Goal: Task Accomplishment & Management: Manage account settings

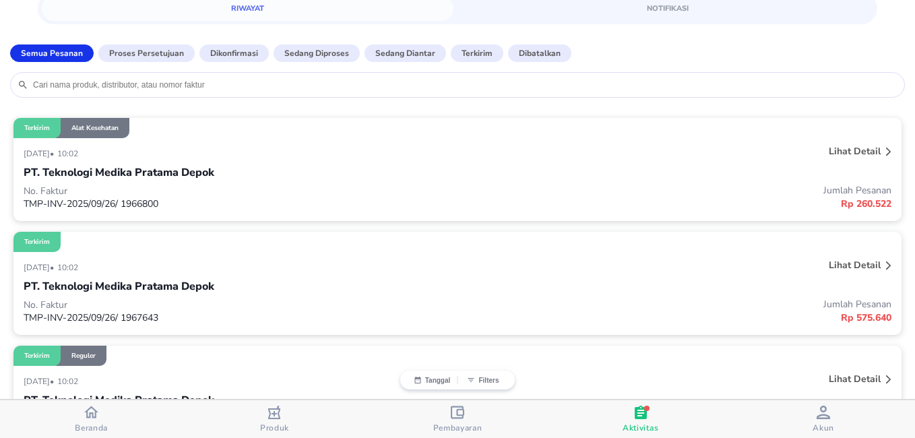
scroll to position [67, 0]
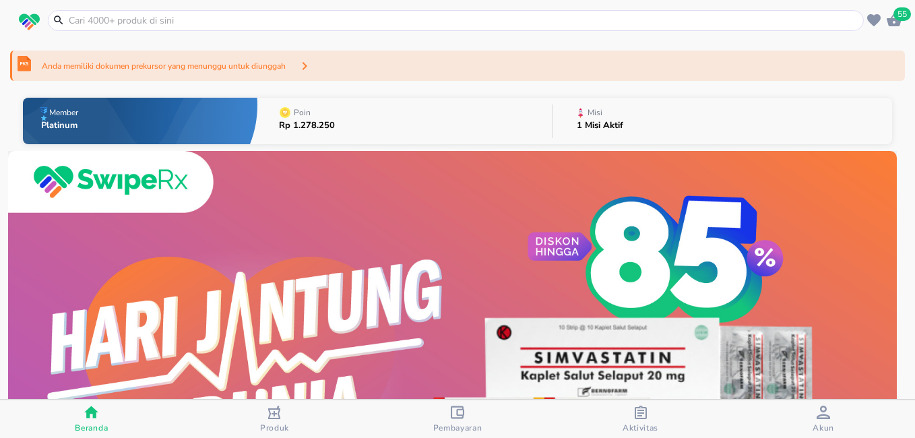
click at [637, 419] on div "button" at bounding box center [640, 414] width 13 height 17
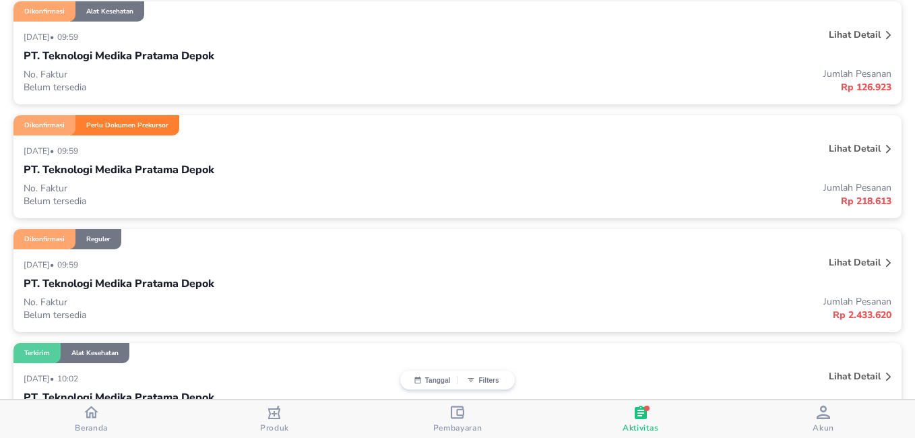
scroll to position [270, 0]
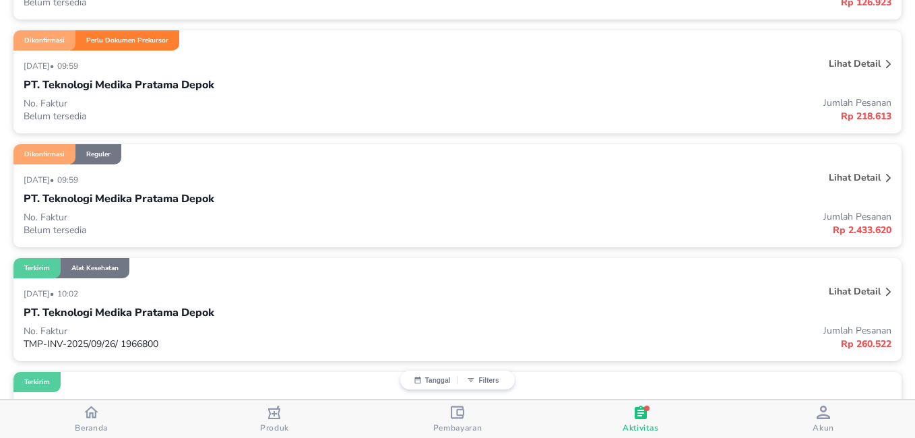
click at [841, 181] on p "Lihat detail" at bounding box center [855, 177] width 52 height 13
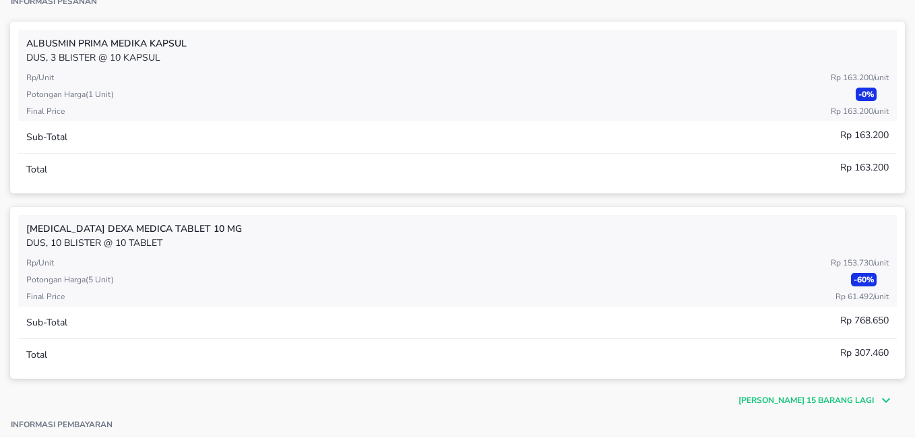
scroll to position [404, 0]
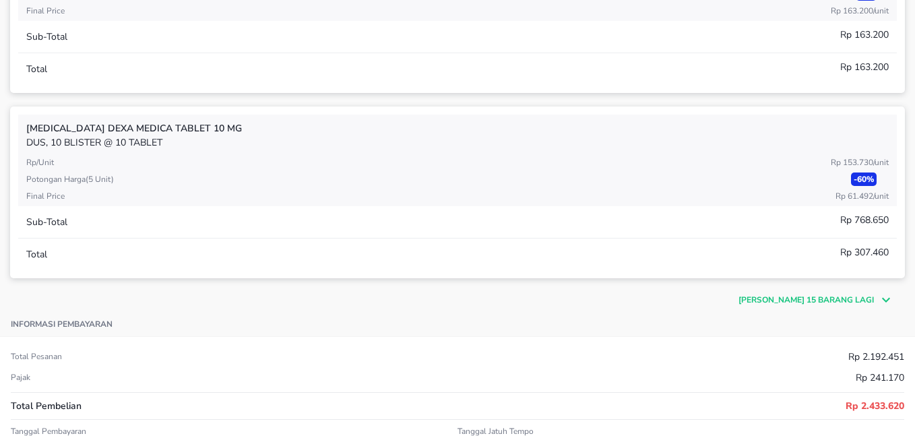
click at [792, 295] on p "[PERSON_NAME] 15 barang lagi" at bounding box center [805, 300] width 135 height 12
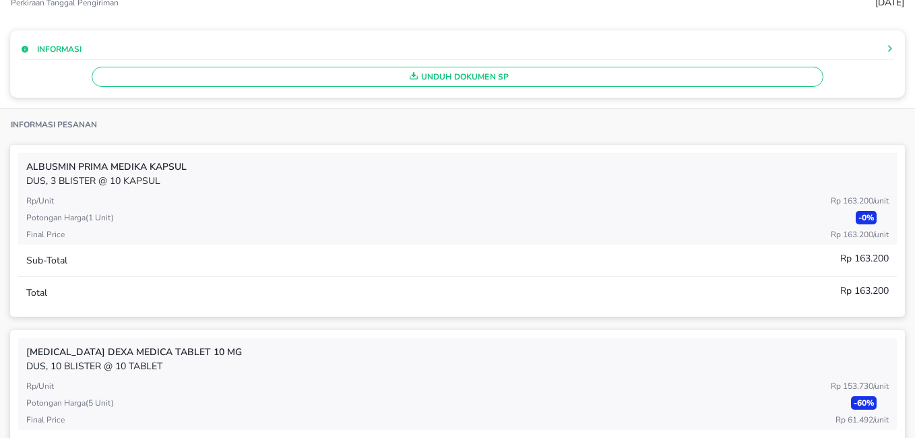
scroll to position [135, 0]
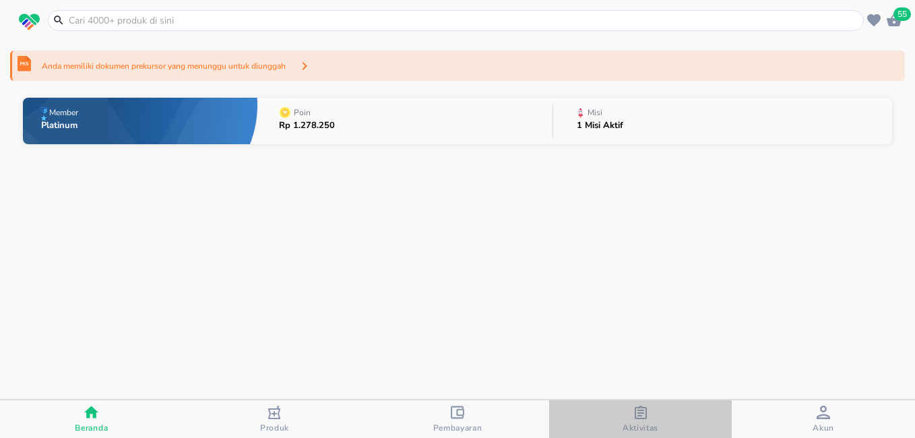
click at [637, 417] on div "button" at bounding box center [640, 414] width 13 height 17
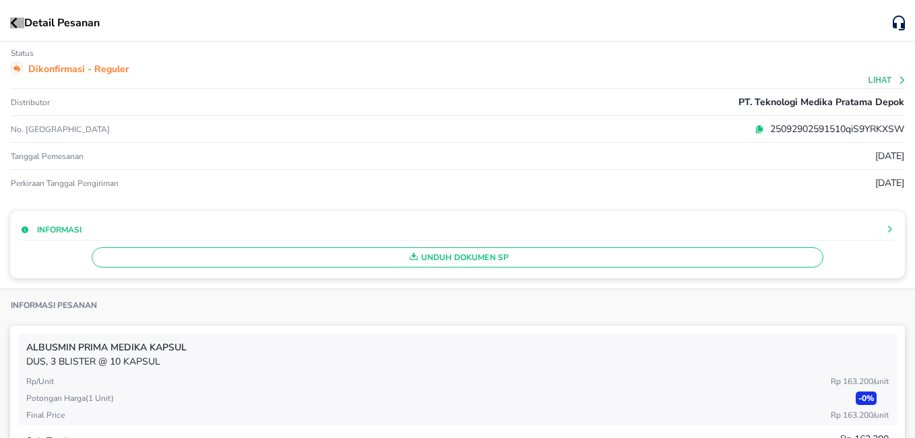
click at [14, 25] on icon "button" at bounding box center [14, 23] width 7 height 11
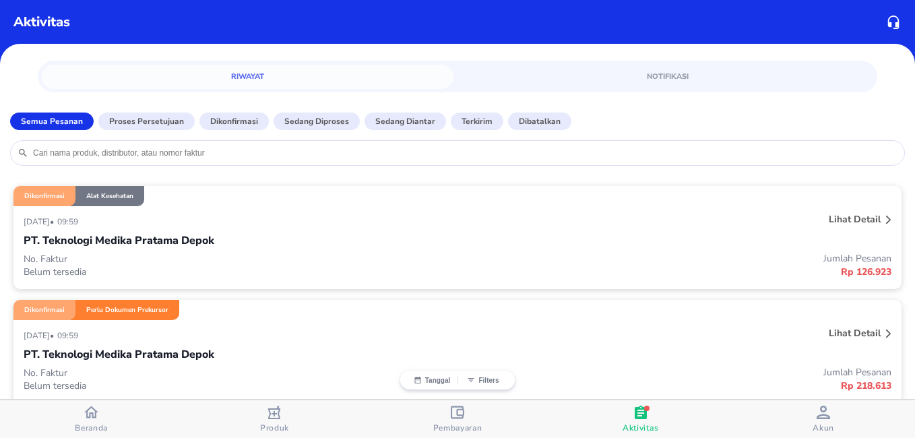
click at [852, 217] on p "Lihat detail" at bounding box center [855, 219] width 52 height 13
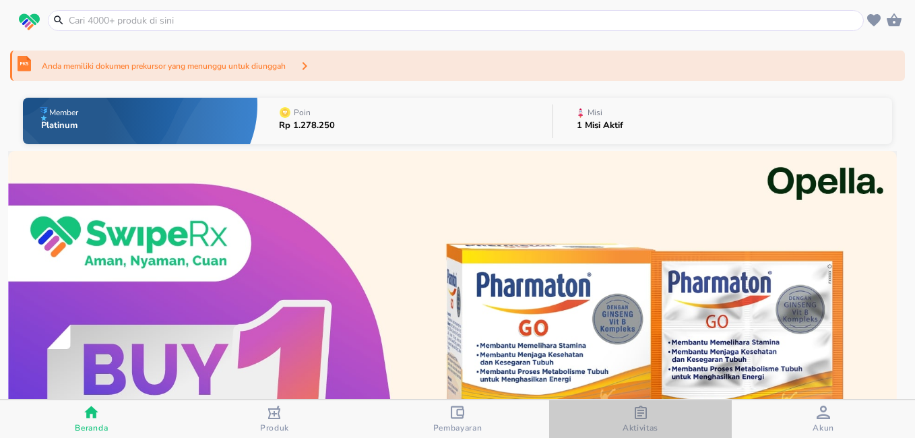
click at [637, 414] on icon "button" at bounding box center [640, 412] width 13 height 13
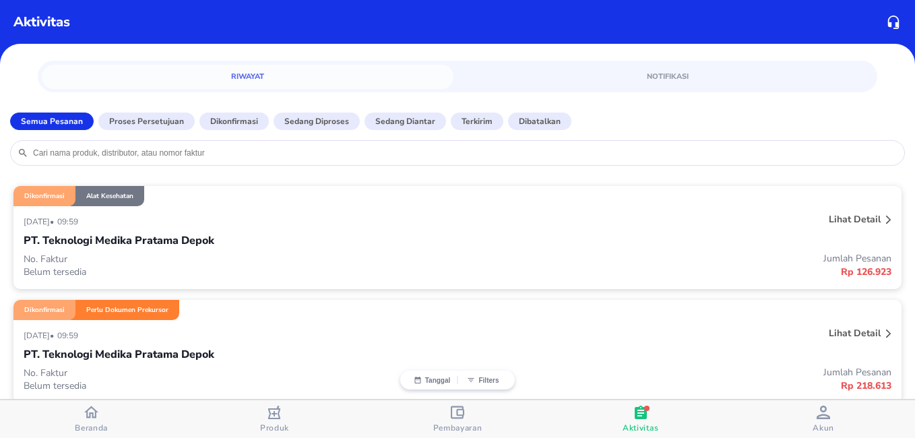
click at [860, 215] on p "Lihat detail" at bounding box center [855, 219] width 52 height 13
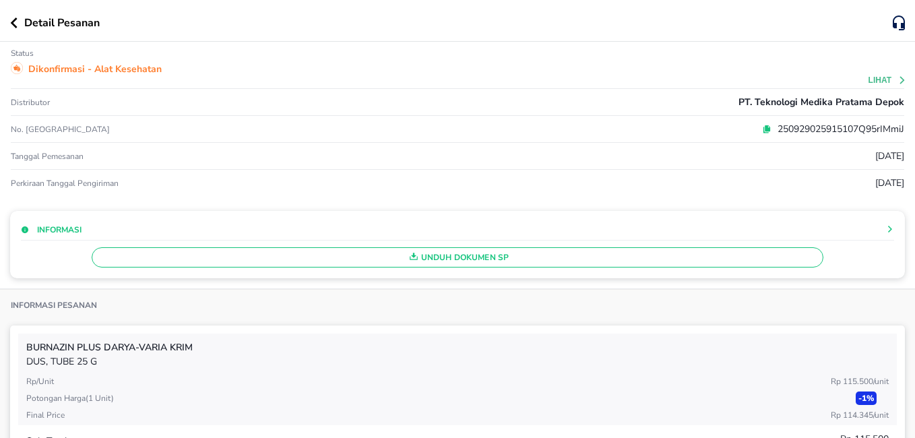
drag, startPoint x: 15, startPoint y: 18, endPoint x: 334, endPoint y: 112, distance: 332.4
click at [15, 18] on icon "button" at bounding box center [13, 23] width 7 height 11
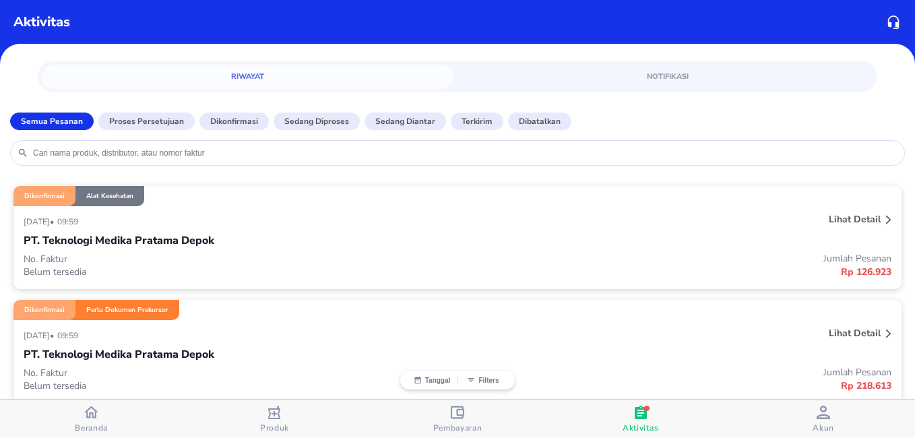
click at [854, 334] on p "Lihat detail" at bounding box center [855, 333] width 52 height 13
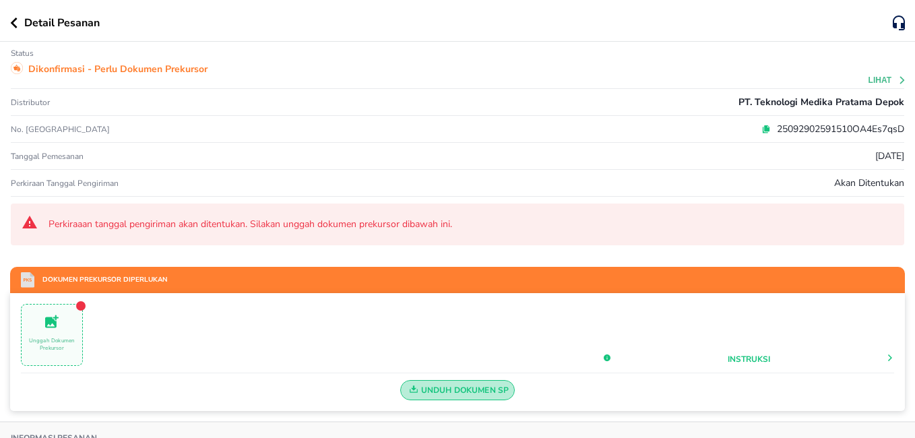
click at [437, 391] on span "Unduh Dokumen SP" at bounding box center [457, 390] width 103 height 18
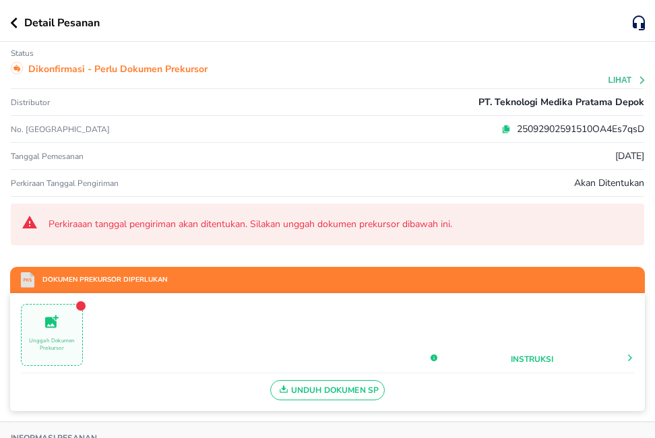
click at [64, 322] on span "Unggah Dokumen Prekursor" at bounding box center [52, 335] width 61 height 44
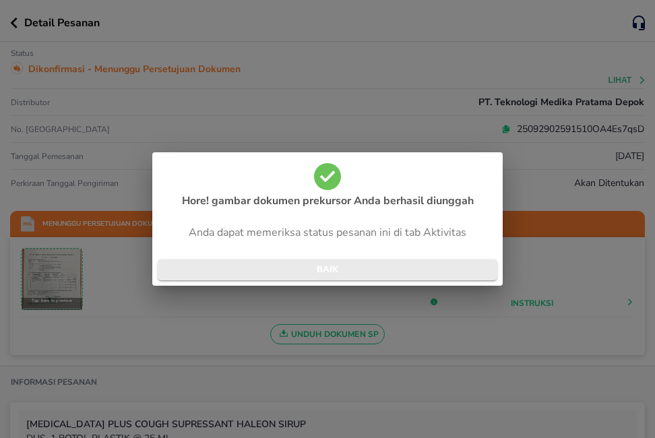
click at [418, 272] on span "BAIK" at bounding box center [327, 269] width 318 height 15
